Goal: Task Accomplishment & Management: Manage account settings

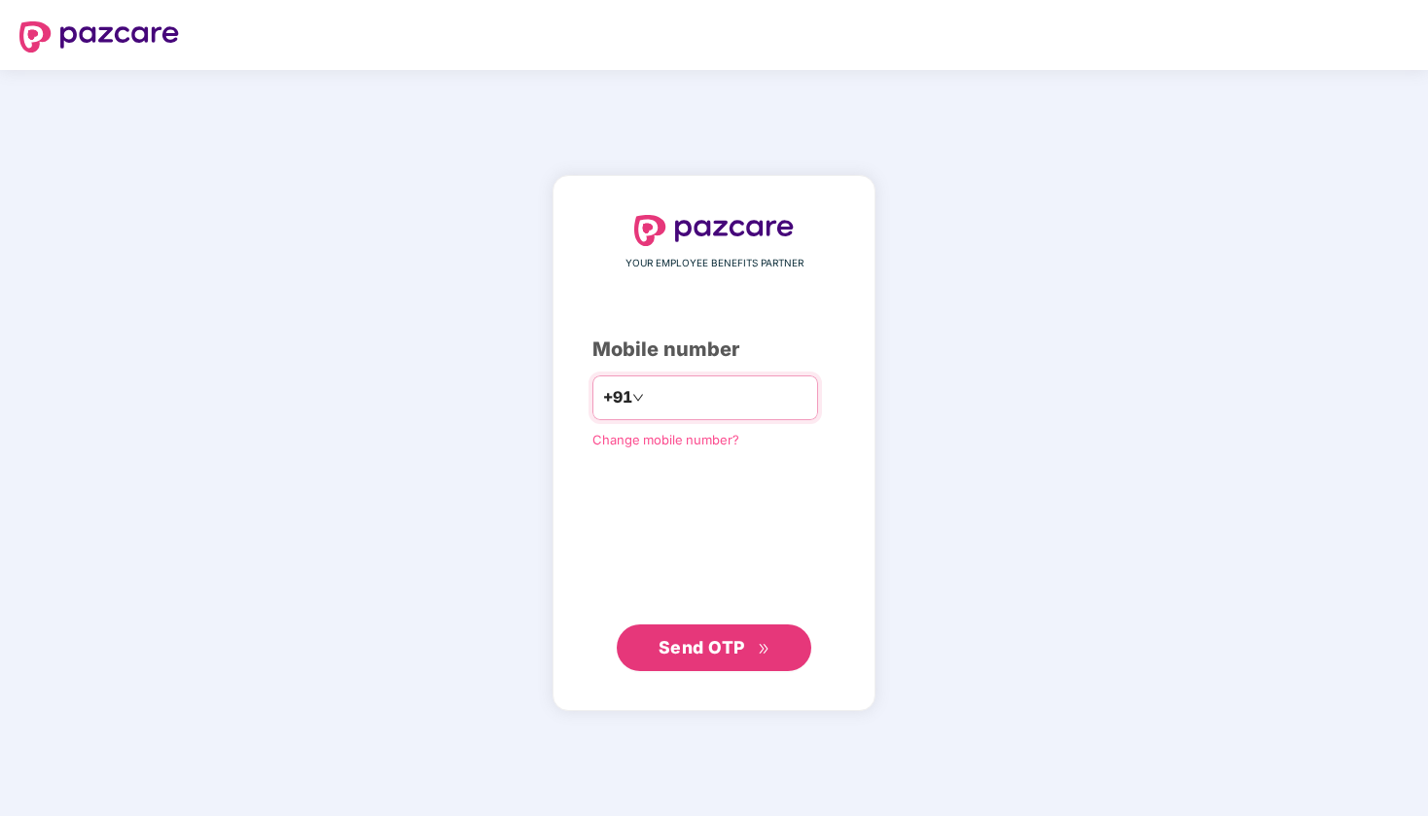
click at [682, 400] on input "number" at bounding box center [728, 397] width 160 height 31
type input "**********"
click at [753, 654] on span "Send OTP" at bounding box center [715, 647] width 112 height 27
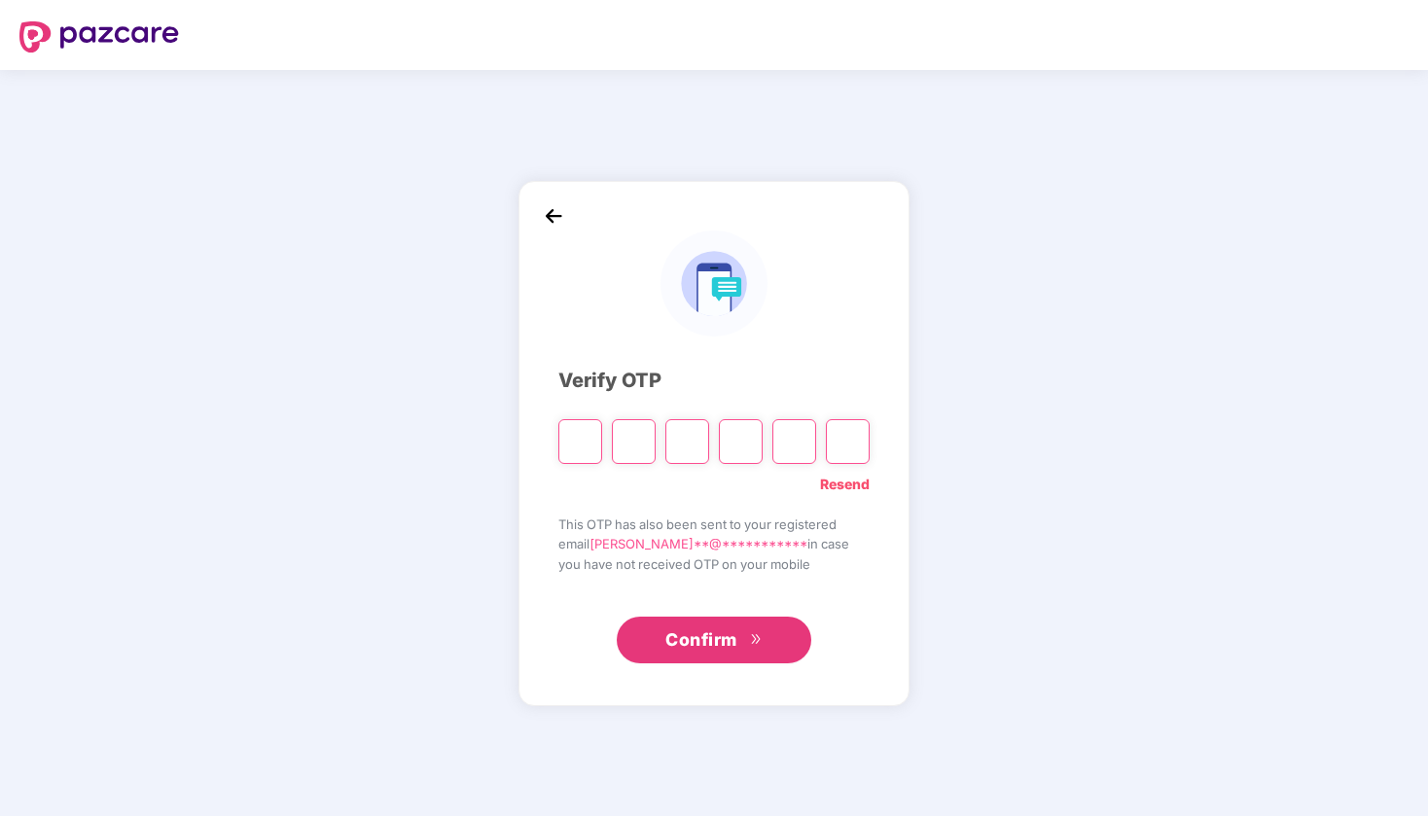
type input "*"
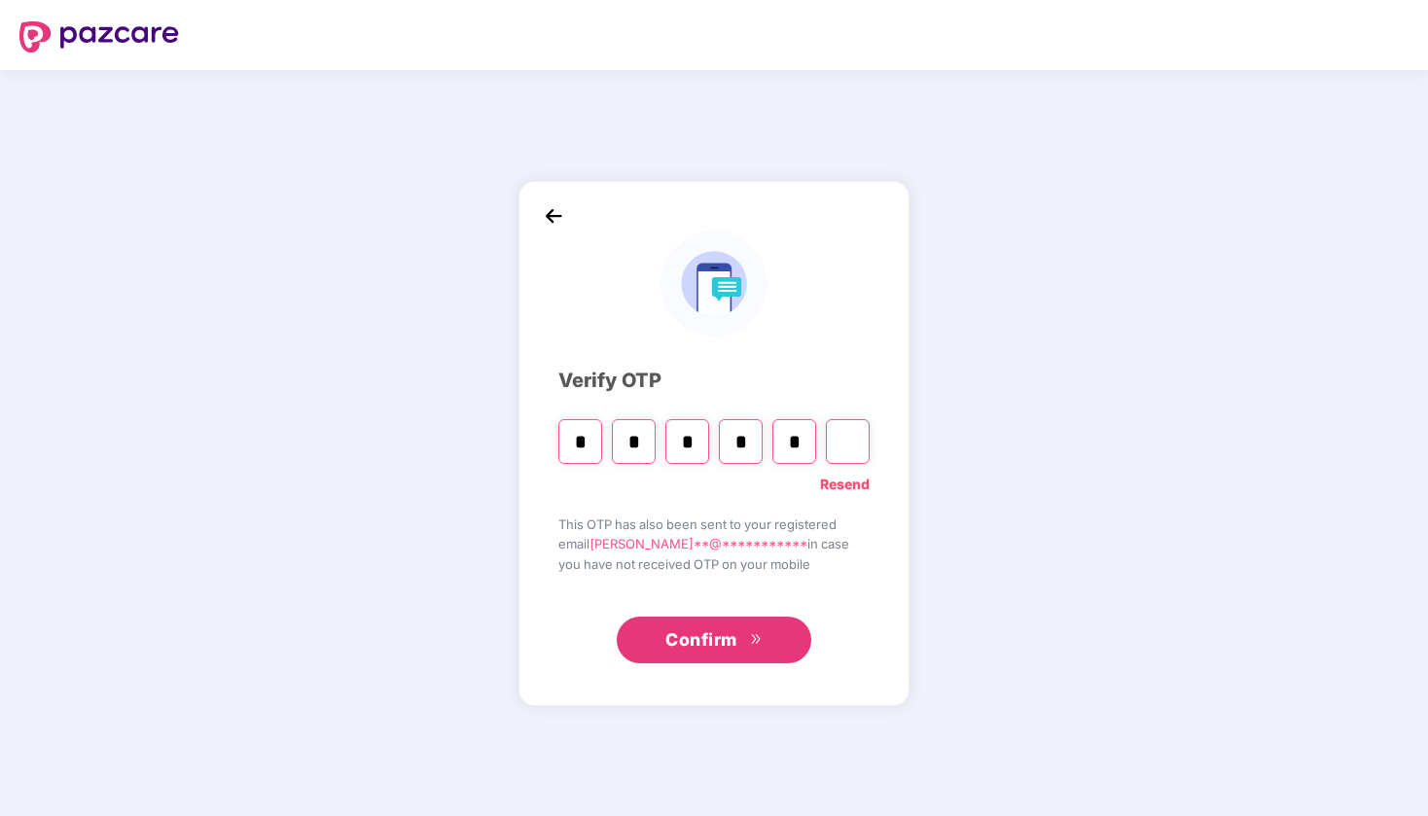
type input "*"
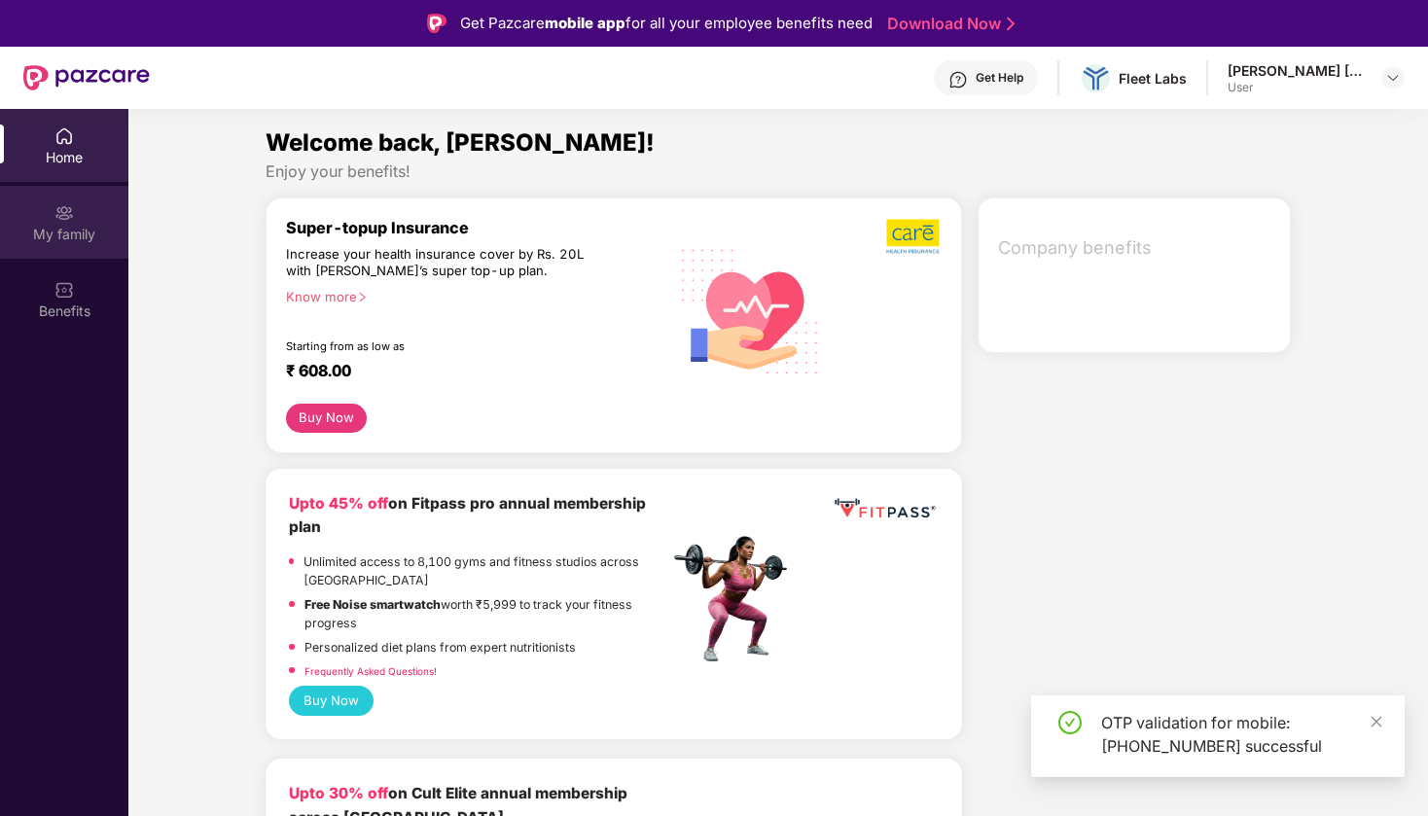
click at [71, 215] on img at bounding box center [63, 212] width 19 height 19
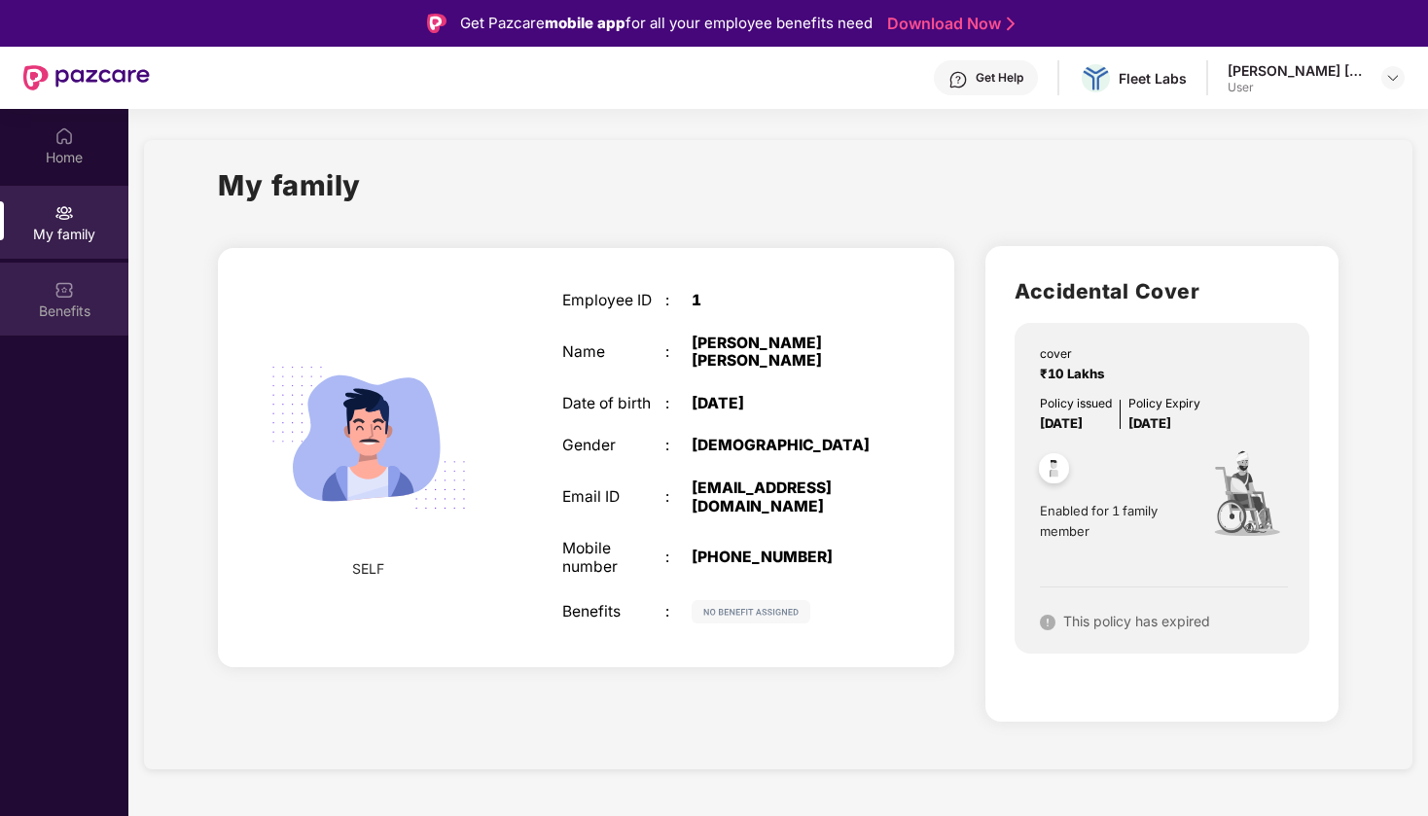
click at [70, 316] on div "Benefits" at bounding box center [64, 311] width 128 height 19
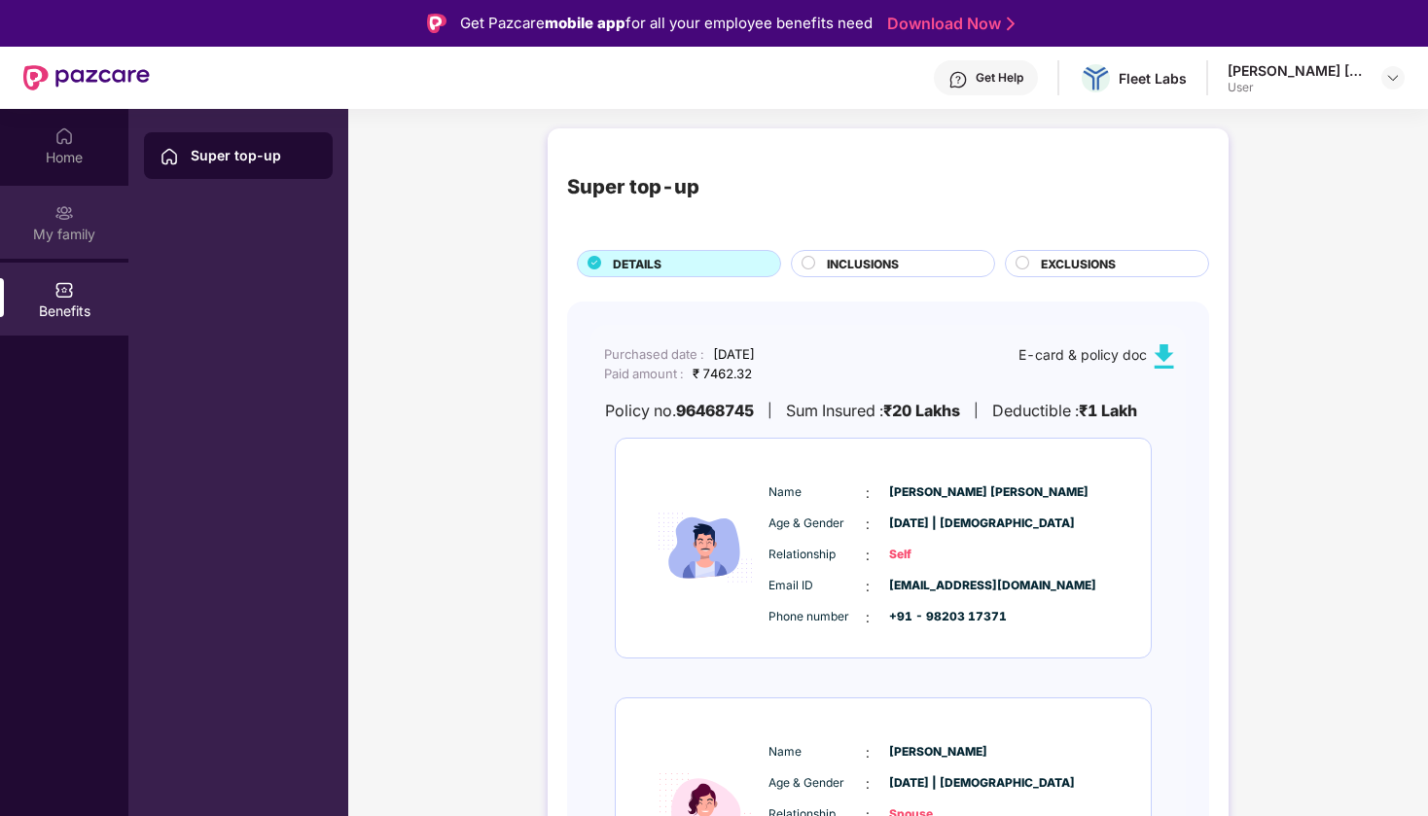
click at [81, 229] on div "My family" at bounding box center [64, 234] width 128 height 19
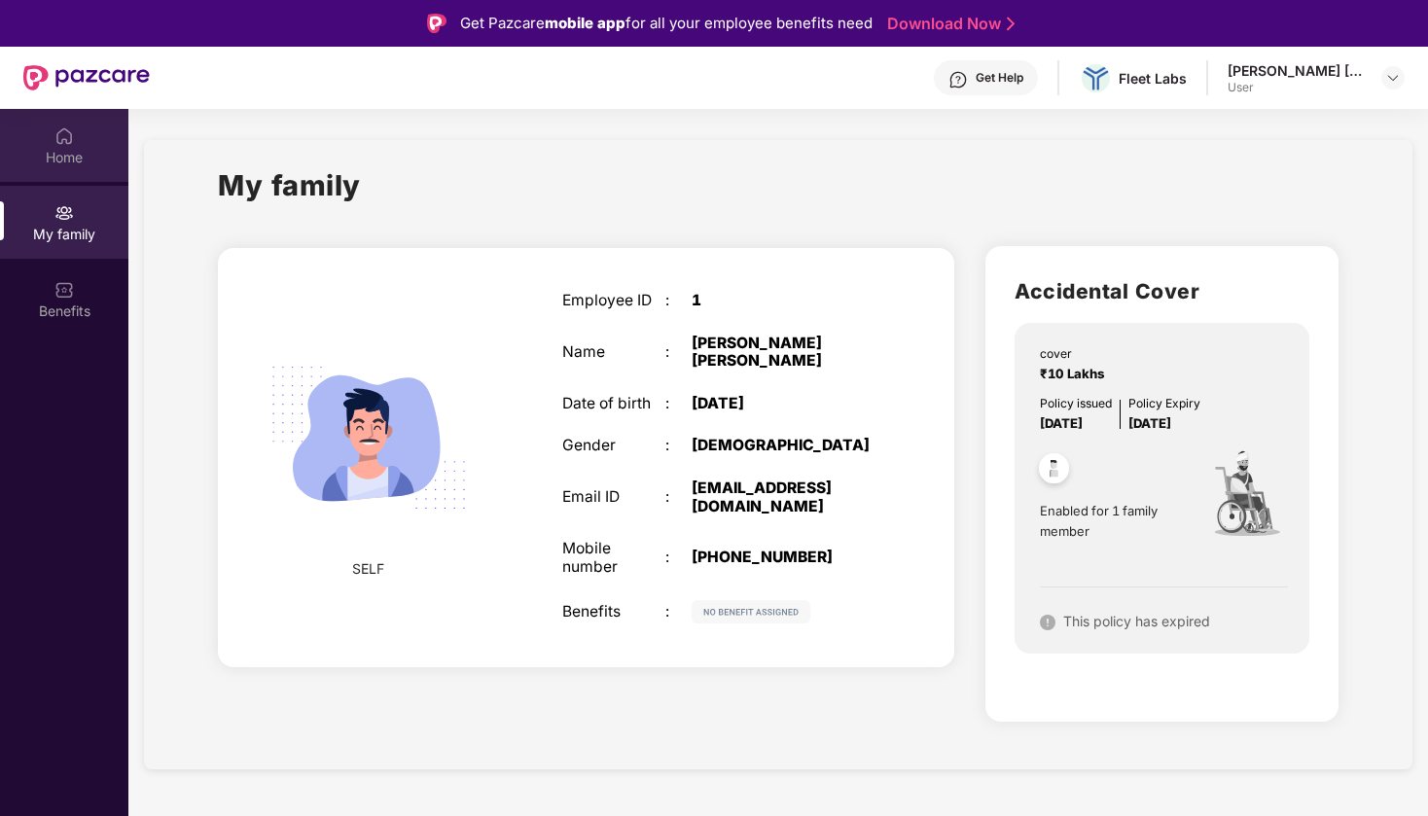
click at [63, 130] on img at bounding box center [63, 135] width 19 height 19
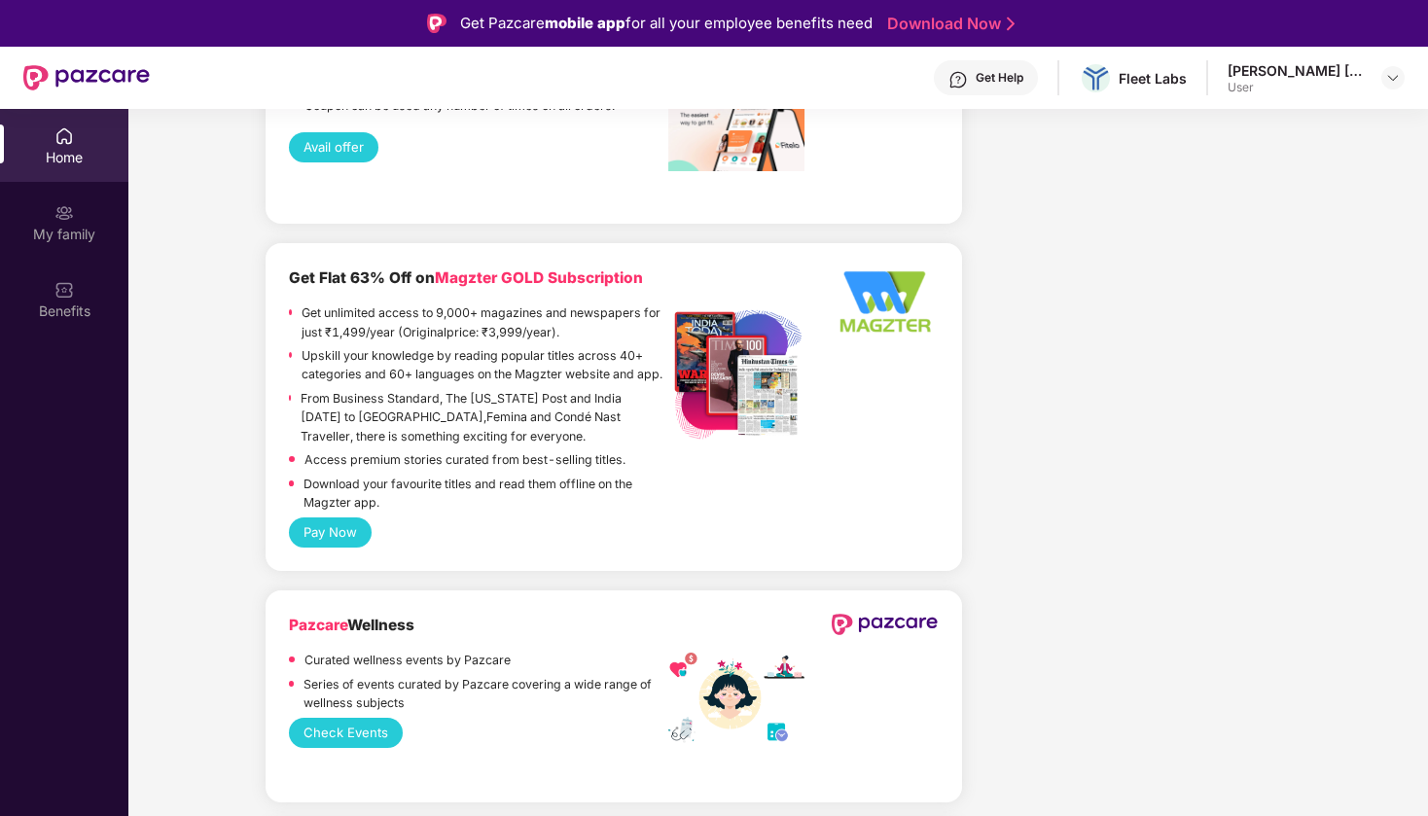
scroll to position [3615, 0]
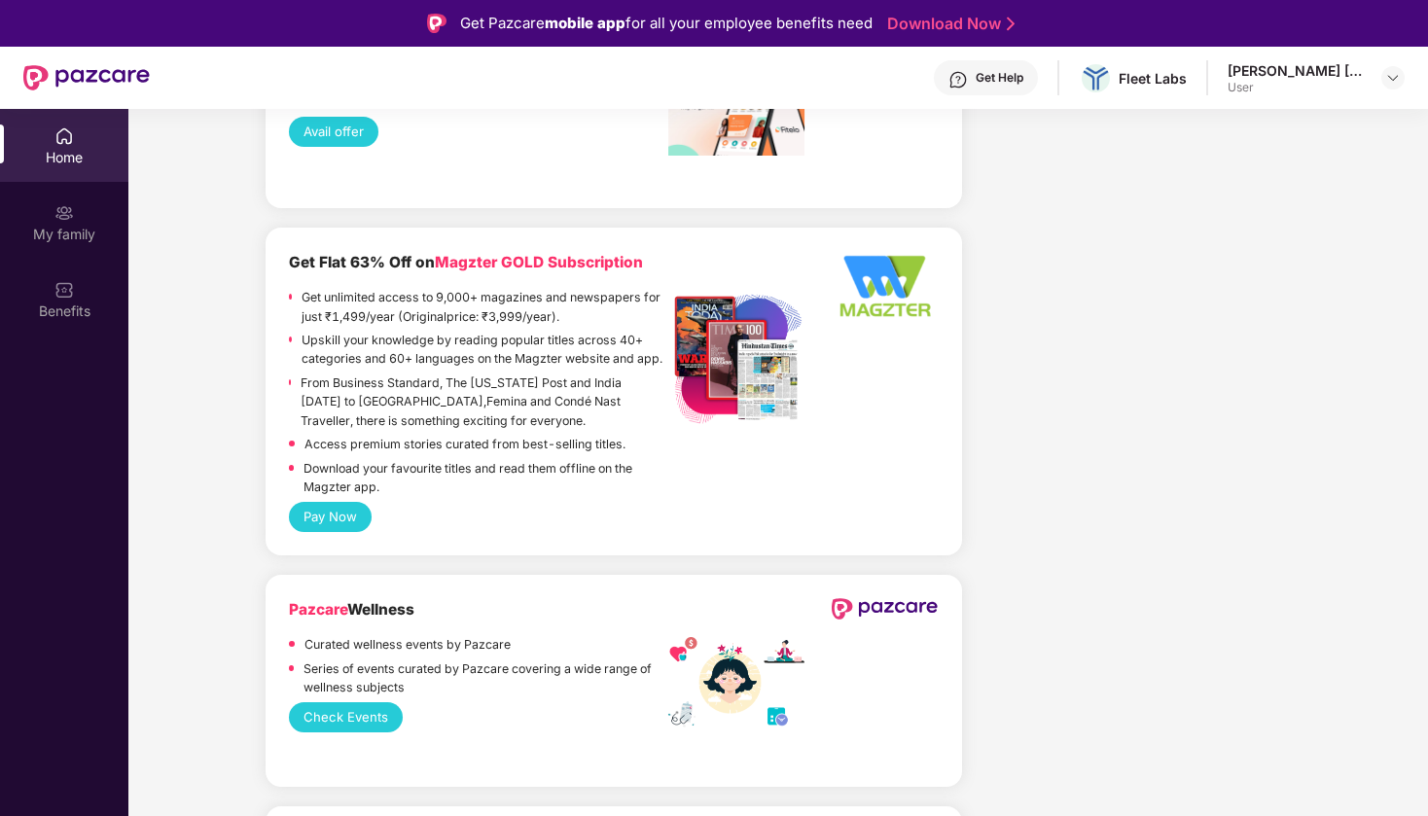
click at [1272, 90] on div "User" at bounding box center [1296, 88] width 136 height 16
click at [1261, 65] on div "Chetan kumar Garg" at bounding box center [1296, 70] width 136 height 18
click at [1392, 75] on img at bounding box center [1393, 78] width 16 height 16
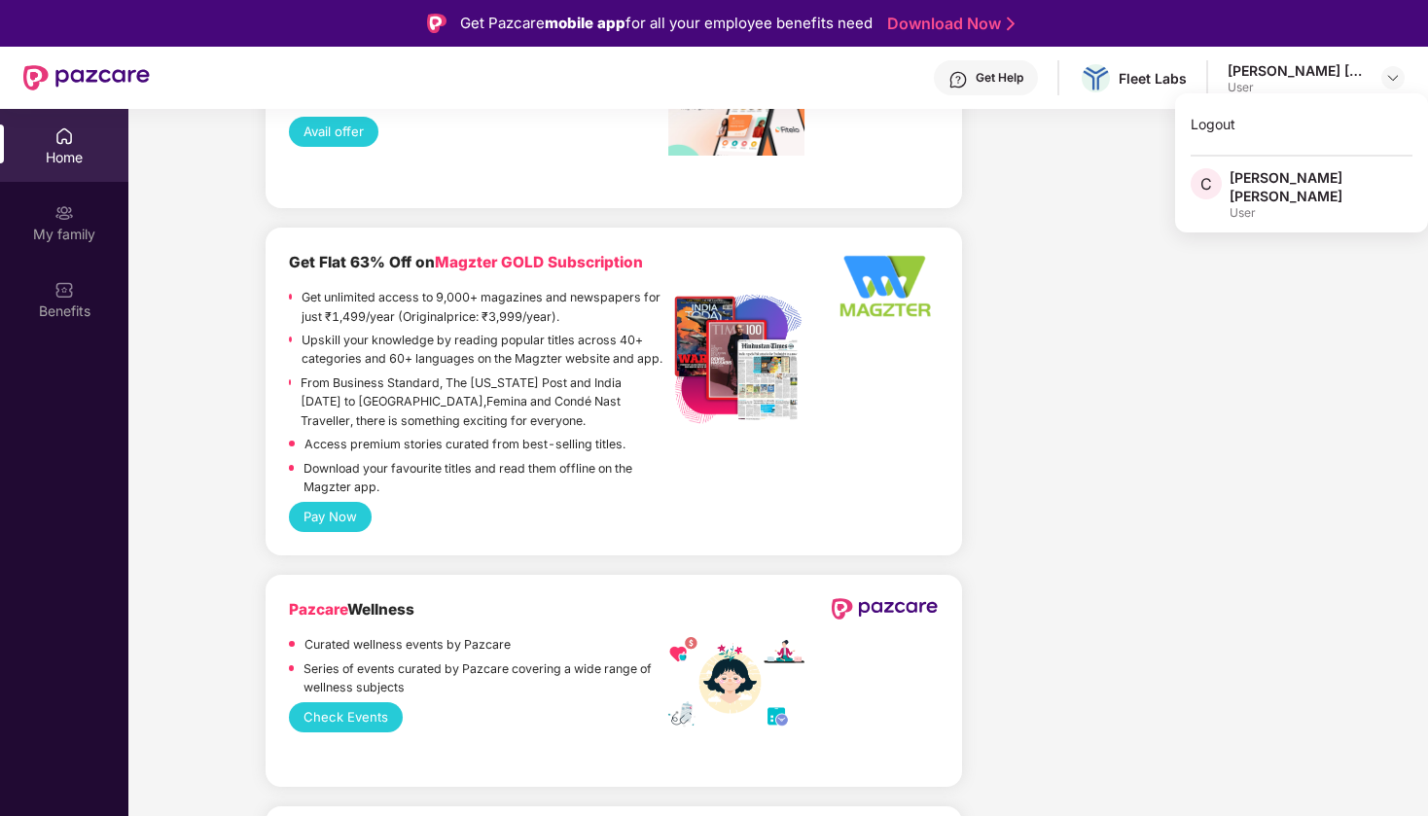
click at [1350, 75] on div "Chetan kumar Garg" at bounding box center [1296, 70] width 136 height 18
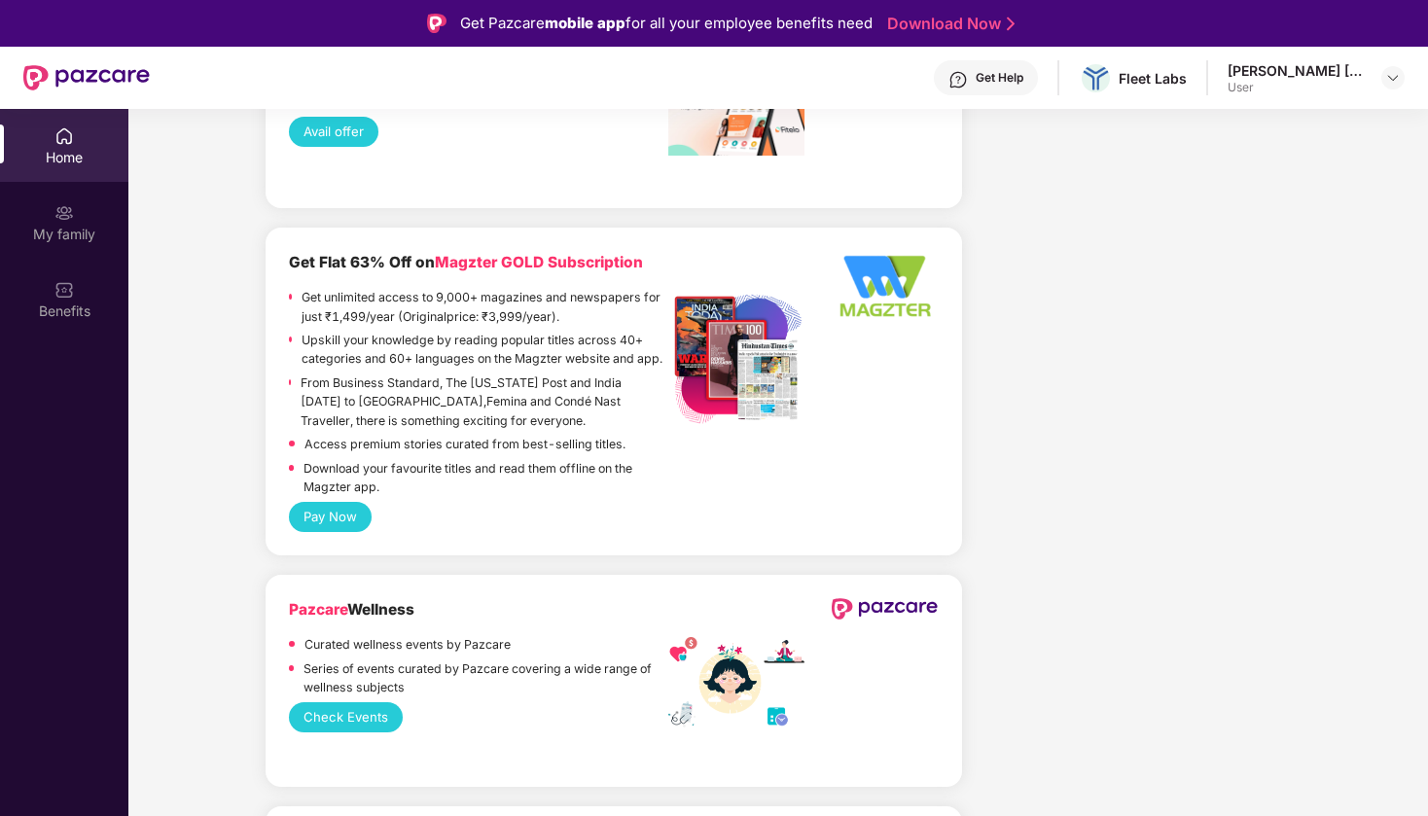
scroll to position [4165, 0]
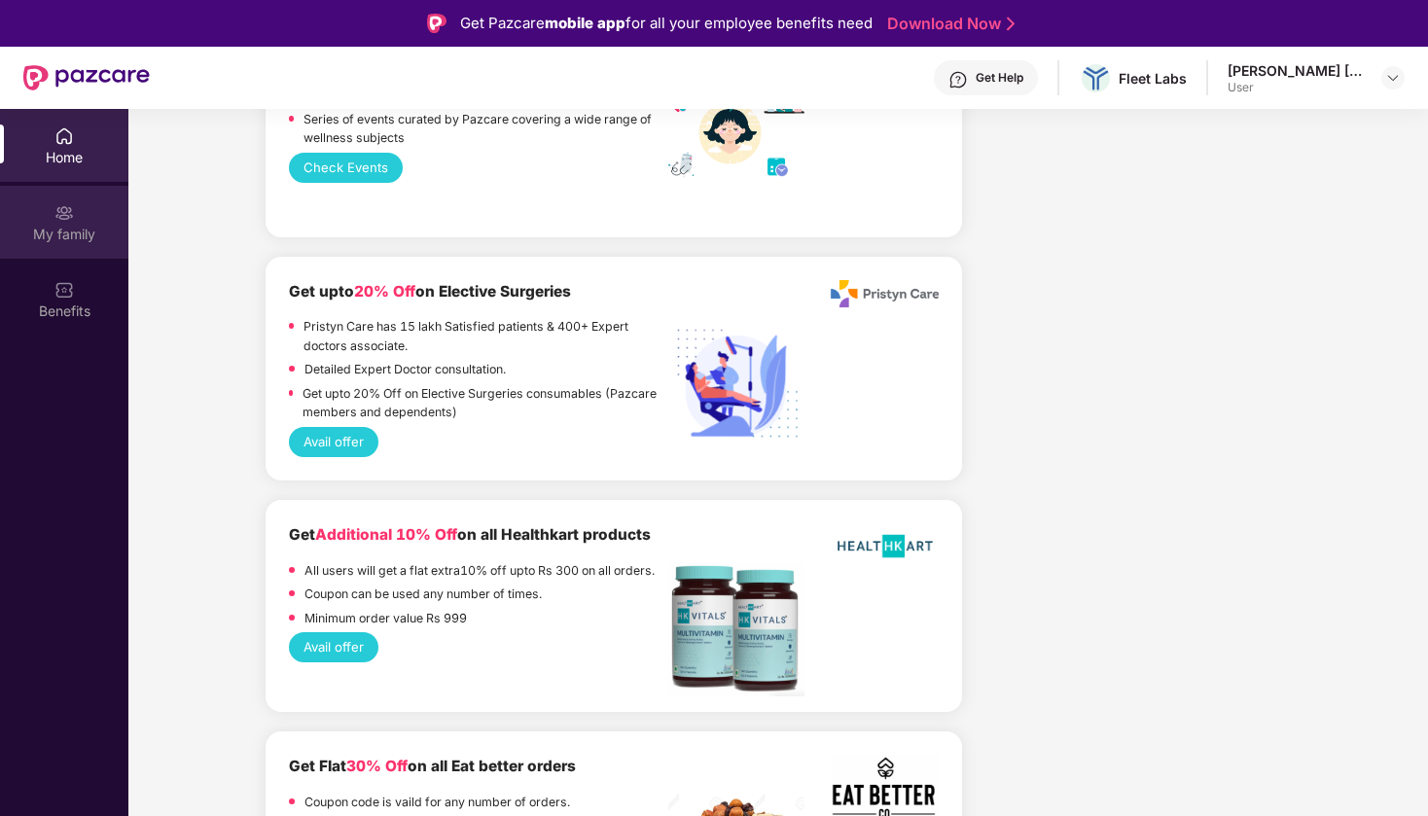
click at [69, 235] on div "My family" at bounding box center [64, 234] width 128 height 19
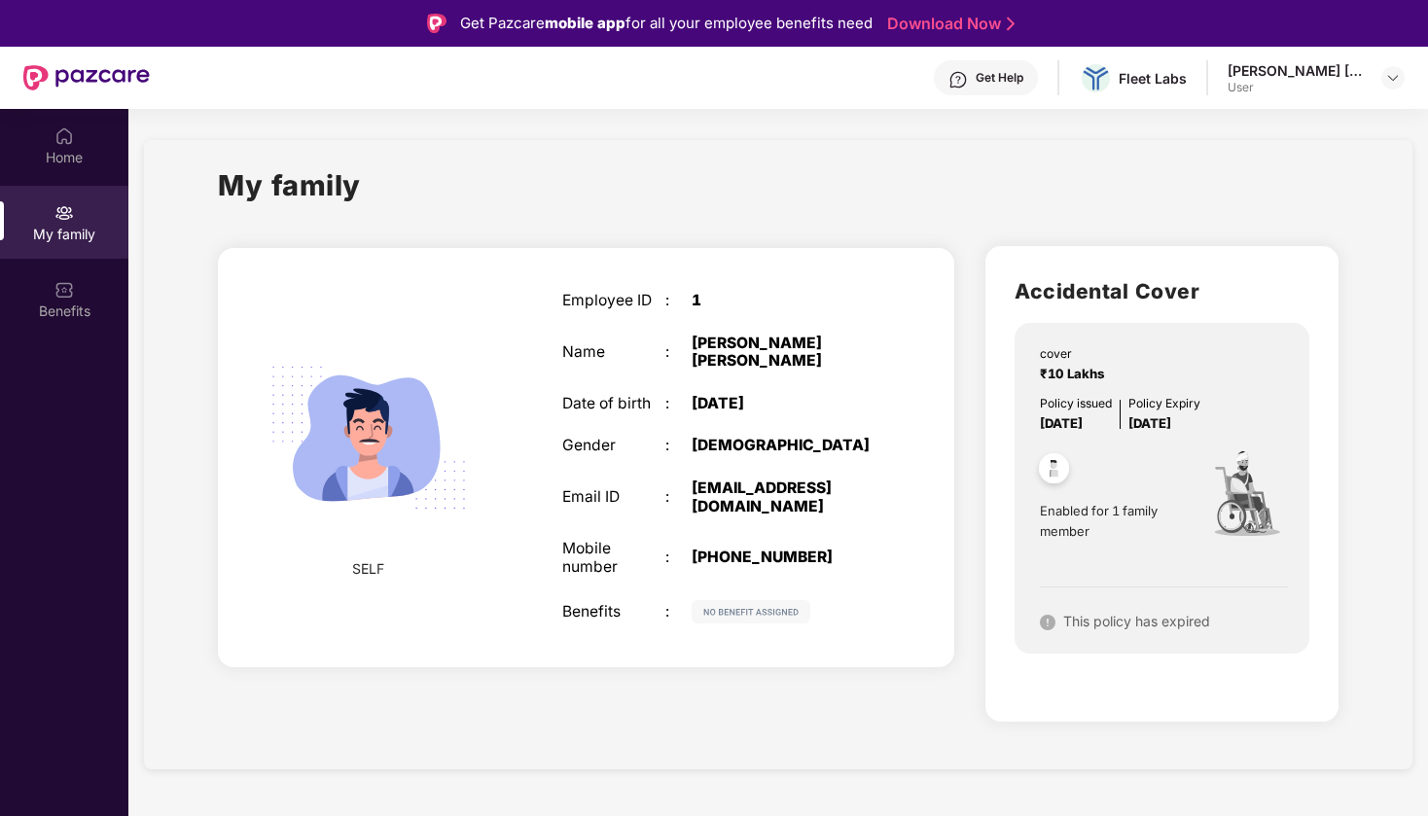
scroll to position [109, 0]
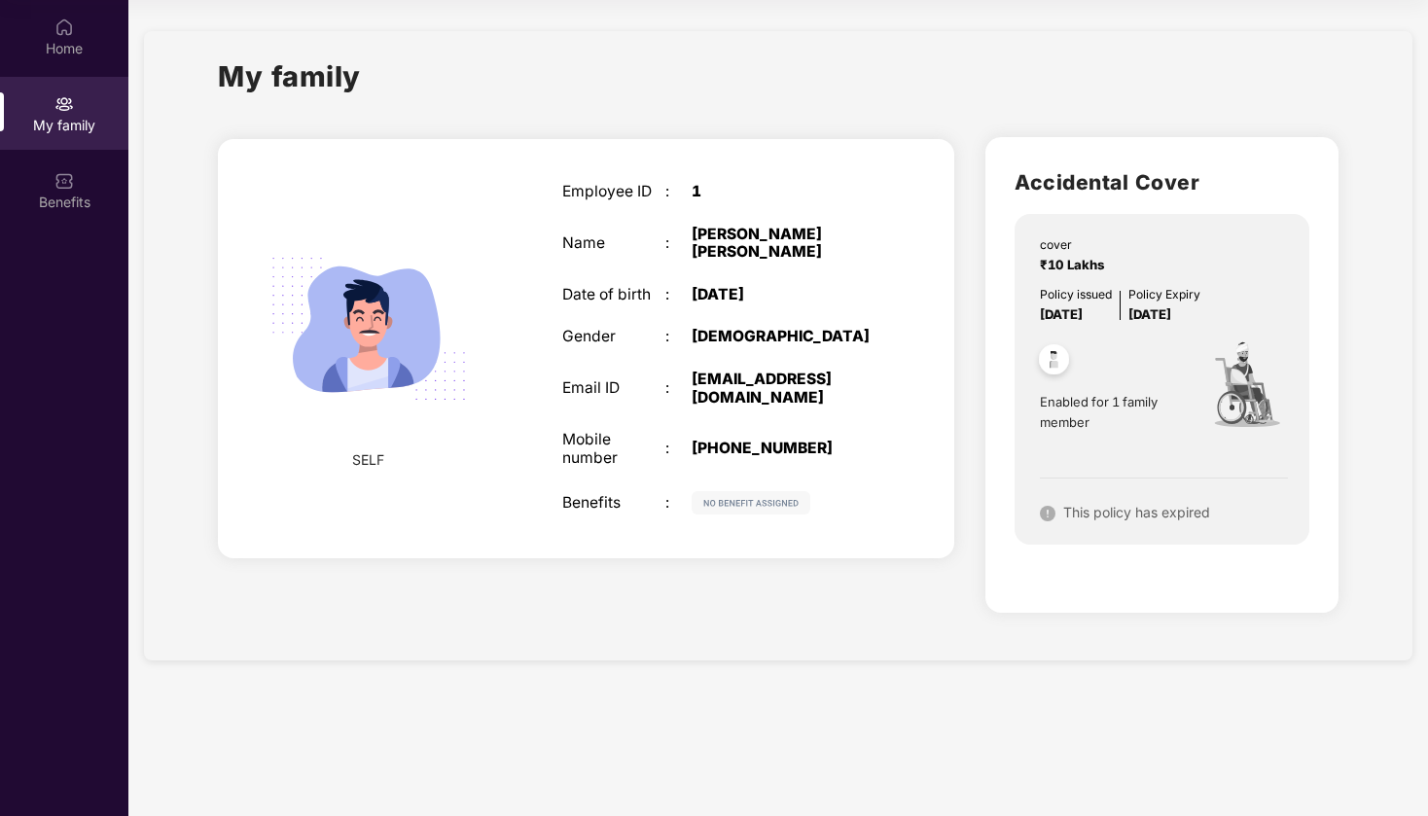
click at [508, 378] on div "SELF Employee ID : 1 Name : Chetan kumar Garg Date of birth : 23 Dec 1993 Gende…" at bounding box center [586, 348] width 736 height 419
click at [419, 358] on img at bounding box center [368, 328] width 241 height 241
